Goal: Information Seeking & Learning: Learn about a topic

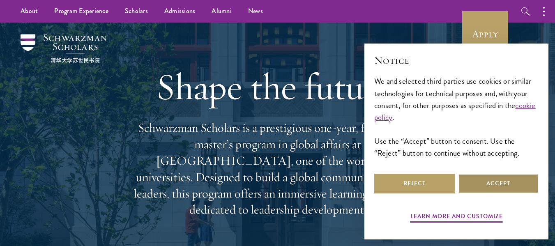
click at [491, 180] on button "Accept" at bounding box center [498, 184] width 81 height 20
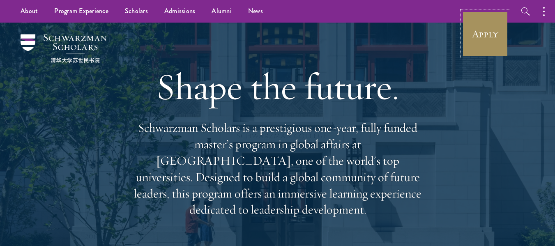
click at [485, 45] on link "Apply" at bounding box center [486, 34] width 46 height 46
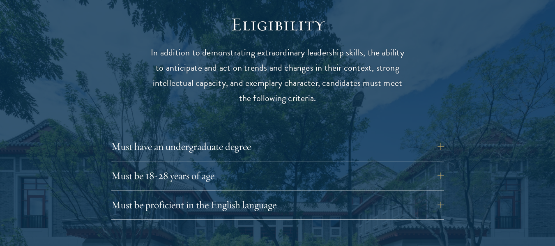
scroll to position [1069, 0]
click at [446, 137] on button "Must have an undergraduate degree" at bounding box center [284, 147] width 333 height 20
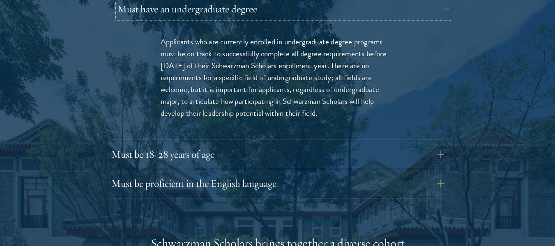
scroll to position [1233, 0]
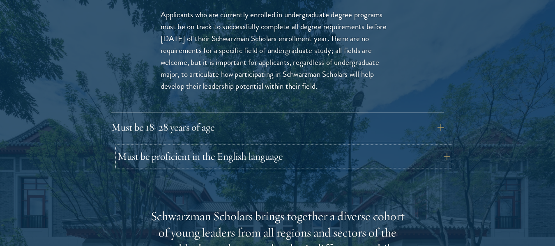
click at [422, 147] on button "Must be proficient in the English language" at bounding box center [284, 157] width 333 height 20
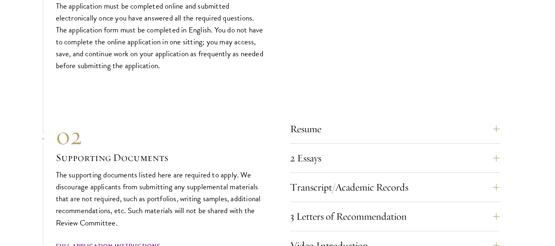
scroll to position [3001, 0]
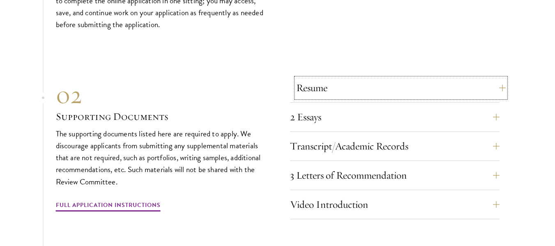
click at [496, 78] on button "Resume" at bounding box center [401, 88] width 210 height 20
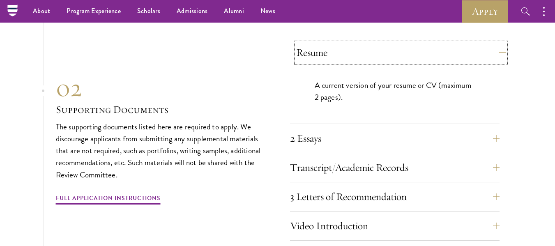
scroll to position [2781, 0]
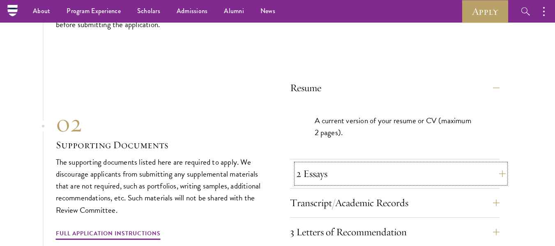
click at [497, 164] on button "2 Essays" at bounding box center [401, 174] width 210 height 20
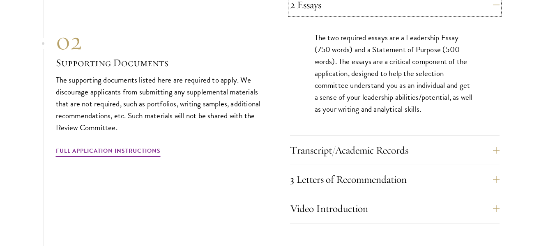
scroll to position [2904, 0]
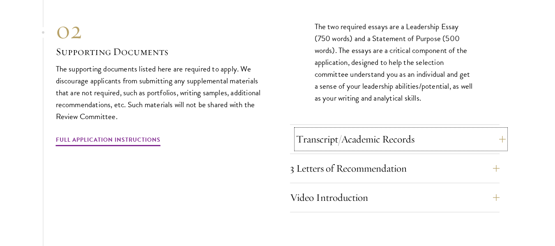
click at [431, 130] on button "Transcript/Academic Records" at bounding box center [401, 140] width 210 height 20
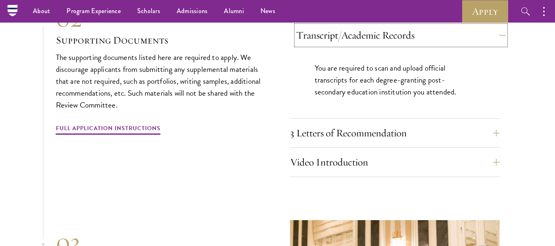
scroll to position [2781, 0]
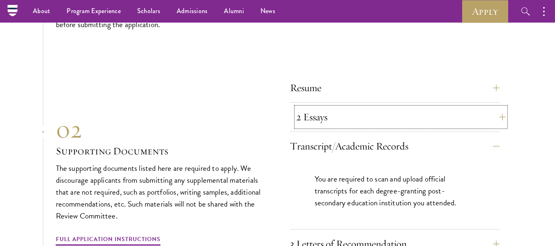
click at [437, 107] on button "2 Essays" at bounding box center [401, 117] width 210 height 20
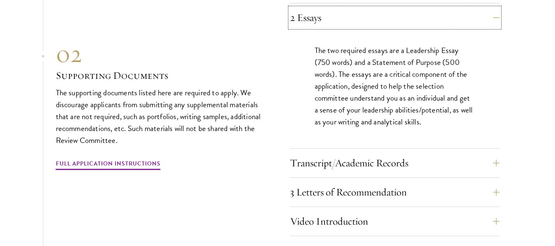
scroll to position [2904, 0]
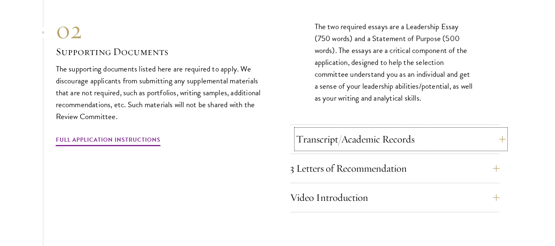
click at [440, 130] on button "Transcript/Academic Records" at bounding box center [401, 140] width 210 height 20
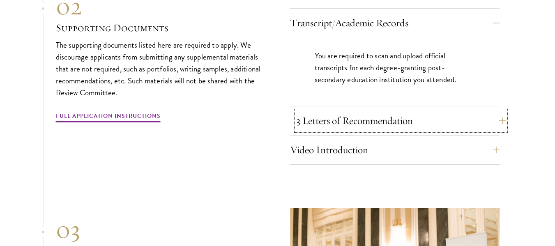
click at [440, 111] on button "3 Letters of Recommendation" at bounding box center [401, 121] width 210 height 20
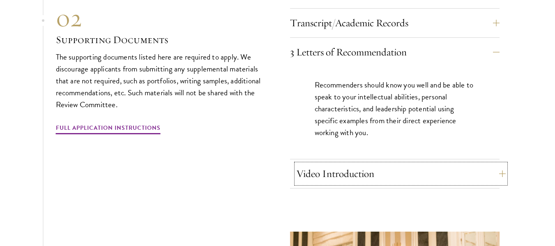
click at [413, 164] on button "Video Introduction" at bounding box center [401, 174] width 210 height 20
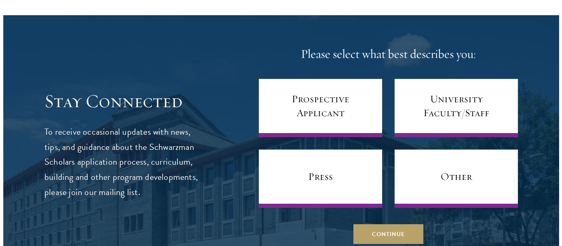
scroll to position [3562, 0]
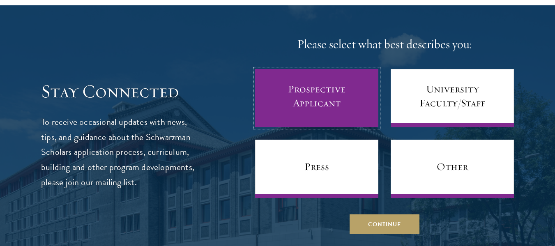
click at [342, 78] on link "Prospective Applicant" at bounding box center [316, 98] width 123 height 58
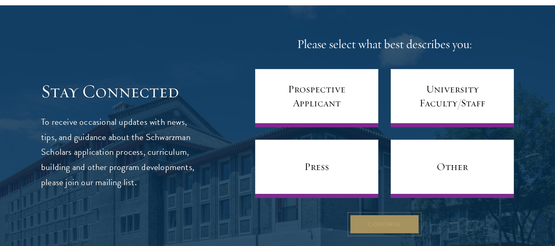
click at [393, 215] on button "Continue" at bounding box center [385, 225] width 70 height 20
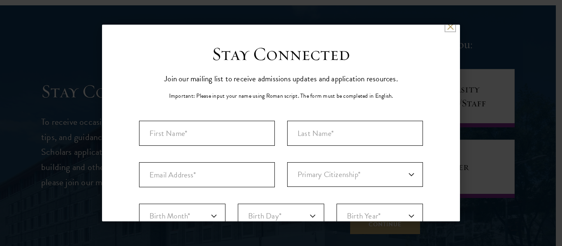
scroll to position [0, 0]
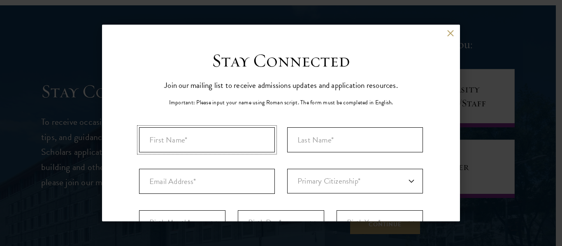
click at [248, 135] on input "First Name*" at bounding box center [207, 139] width 136 height 25
type input "Ahmad"
type input "Ismail"
select select "ID"
type input "Kabupaten Wonosobo"
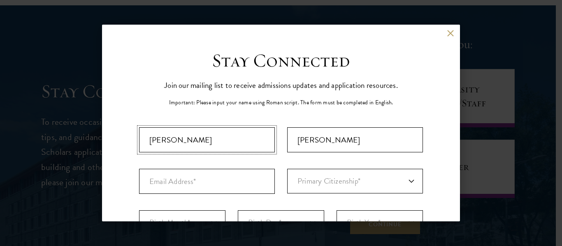
select select
click at [231, 172] on input "Email Address*" at bounding box center [207, 181] width 136 height 25
click at [212, 178] on input "Email Address*" at bounding box center [207, 181] width 136 height 25
click at [447, 32] on button at bounding box center [450, 33] width 7 height 7
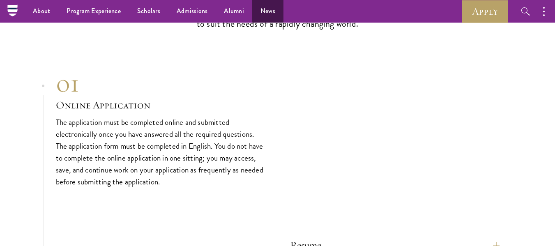
scroll to position [2575, 0]
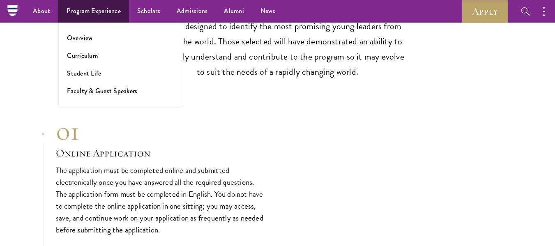
click at [100, 30] on ul "Overview Curriculum Student Life Faculty & Guest Speakers" at bounding box center [120, 65] width 125 height 84
click at [98, 37] on li "Overview" at bounding box center [121, 37] width 108 height 9
click at [90, 40] on link "Overview" at bounding box center [79, 37] width 25 height 9
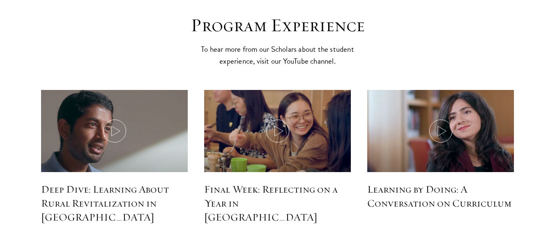
scroll to position [3659, 0]
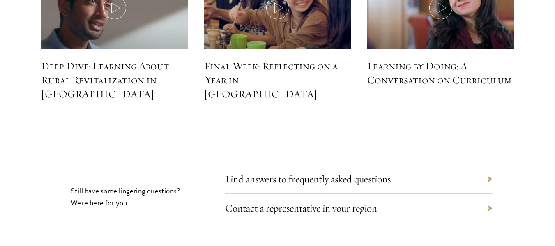
click at [490, 165] on div "Find answers to frequently asked questions" at bounding box center [359, 179] width 268 height 29
click at [375, 173] on link "Find answers to frequently asked questions" at bounding box center [314, 179] width 166 height 13
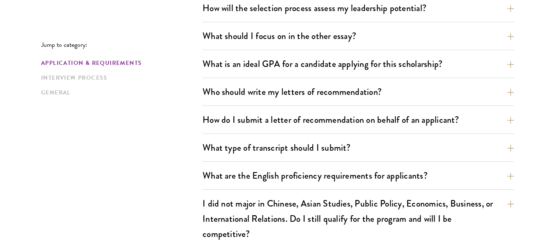
scroll to position [575, 0]
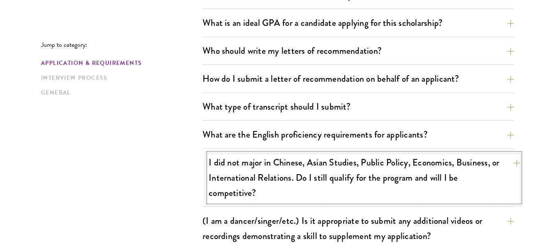
click at [519, 161] on button "I did not major in Chinese, Asian Studies, Public Policy, Economics, Business, …" at bounding box center [365, 177] width 312 height 49
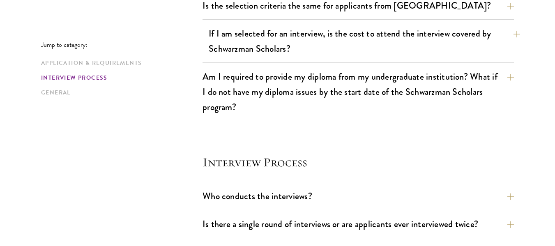
scroll to position [986, 0]
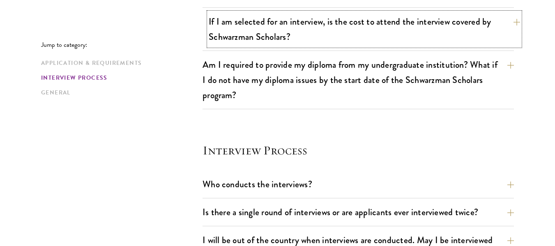
click at [491, 28] on button "If I am selected for an interview, is the cost to attend the interview covered …" at bounding box center [365, 29] width 312 height 34
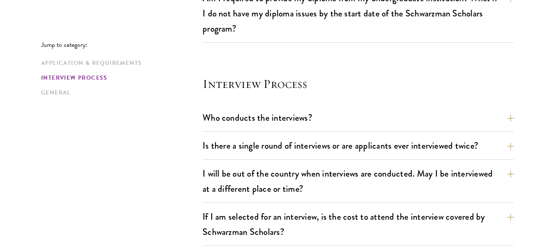
scroll to position [1010, 0]
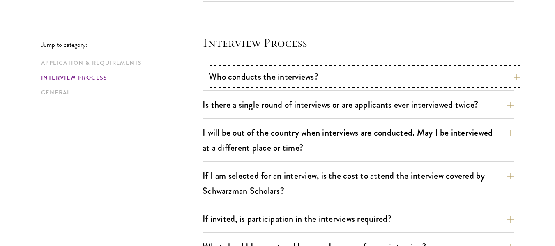
click at [463, 83] on button "Who conducts the interviews?" at bounding box center [365, 76] width 312 height 19
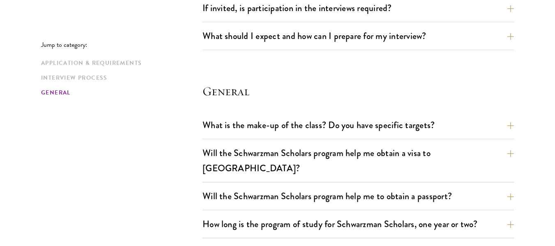
scroll to position [1241, 0]
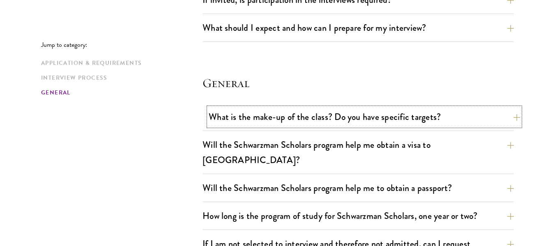
click at [481, 113] on button "What is the make-up of the class? Do you have specific targets?" at bounding box center [365, 117] width 312 height 19
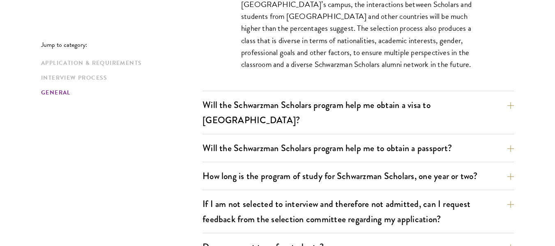
scroll to position [1378, 0]
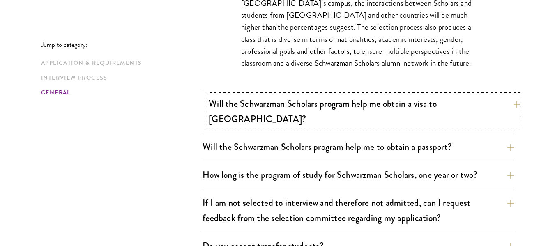
click at [354, 112] on button "Will the Schwarzman Scholars program help me obtain a visa to China?" at bounding box center [365, 112] width 312 height 34
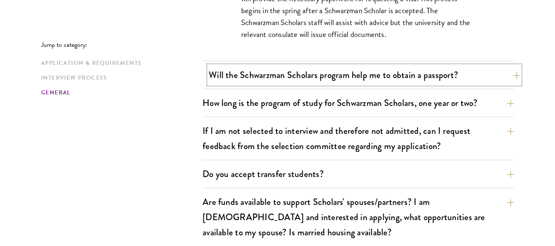
click at [353, 66] on button "Will the Schwarzman Scholars program help me to obtain a passport?" at bounding box center [365, 75] width 312 height 19
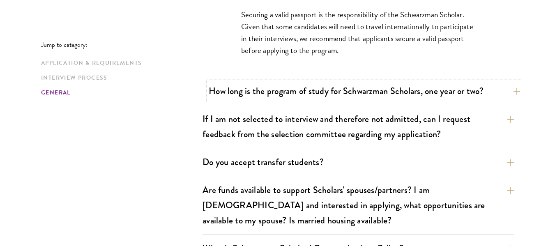
click at [354, 82] on button "How long is the program of study for Schwarzman Scholars, one year or two?" at bounding box center [365, 91] width 312 height 19
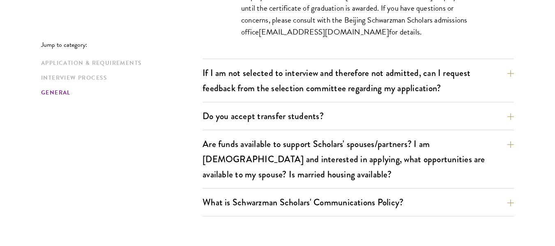
scroll to position [1543, 0]
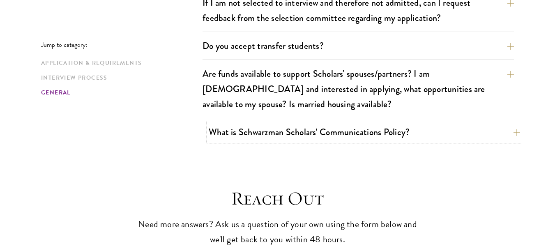
click at [341, 123] on button "What is Schwarzman Scholars' Communications Policy?" at bounding box center [365, 132] width 312 height 19
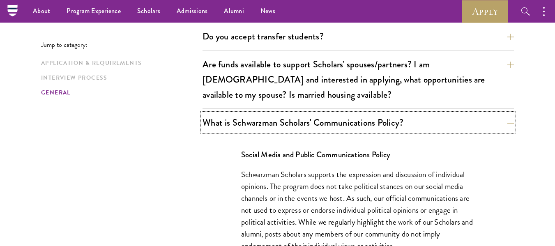
scroll to position [1414, 0]
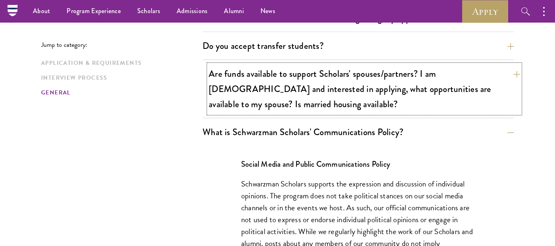
click at [350, 84] on button "Are funds available to support Scholars' spouses/partners? I am married and int…" at bounding box center [365, 89] width 312 height 49
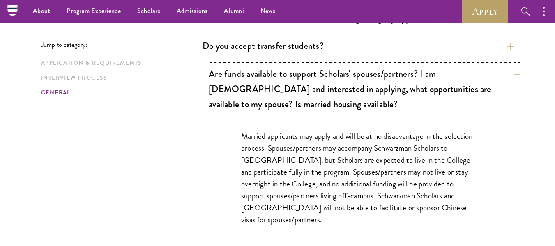
scroll to position [1291, 0]
